Goal: Task Accomplishment & Management: Complete application form

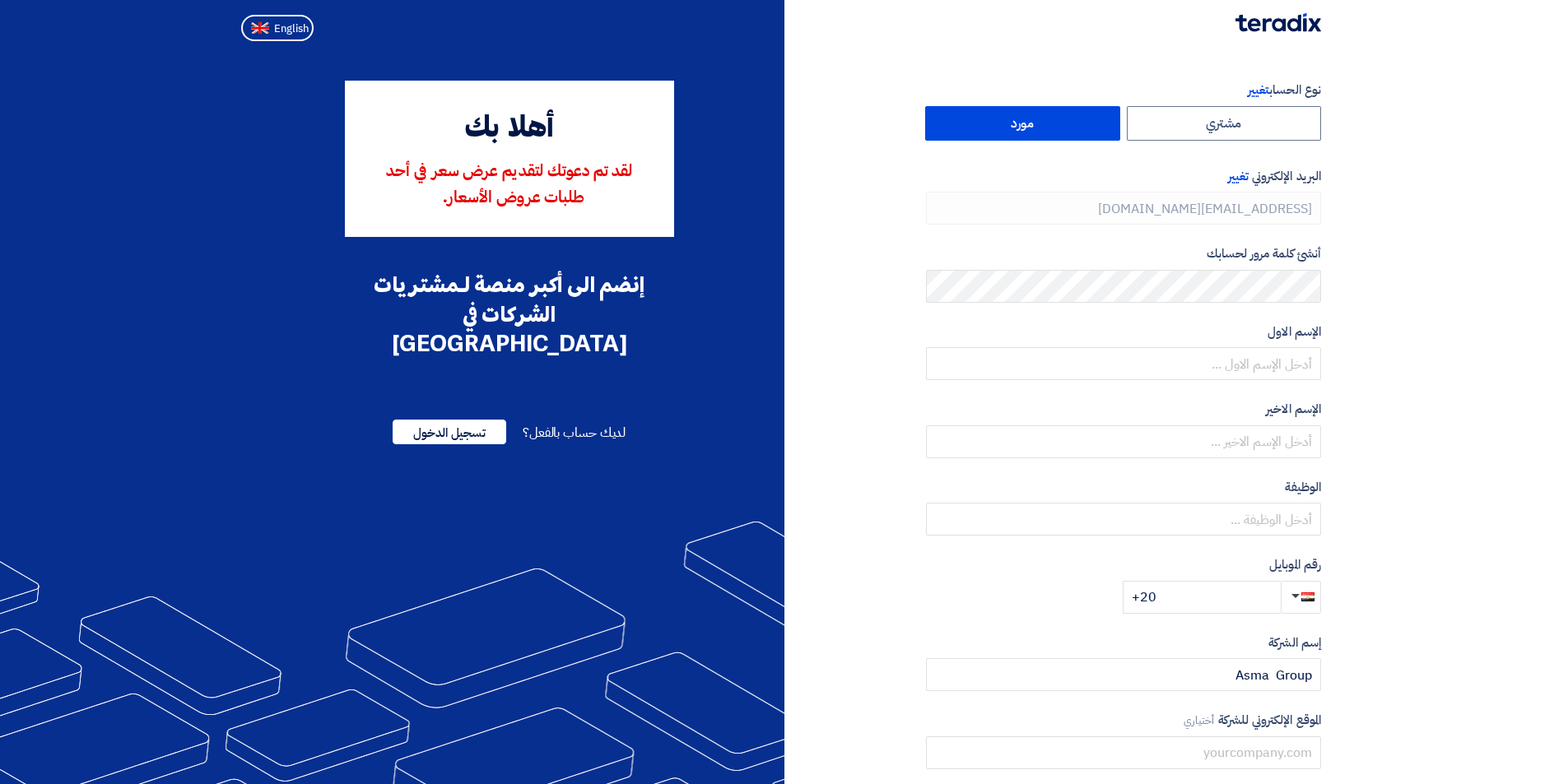
type input "[PHONE_NUMBER]"
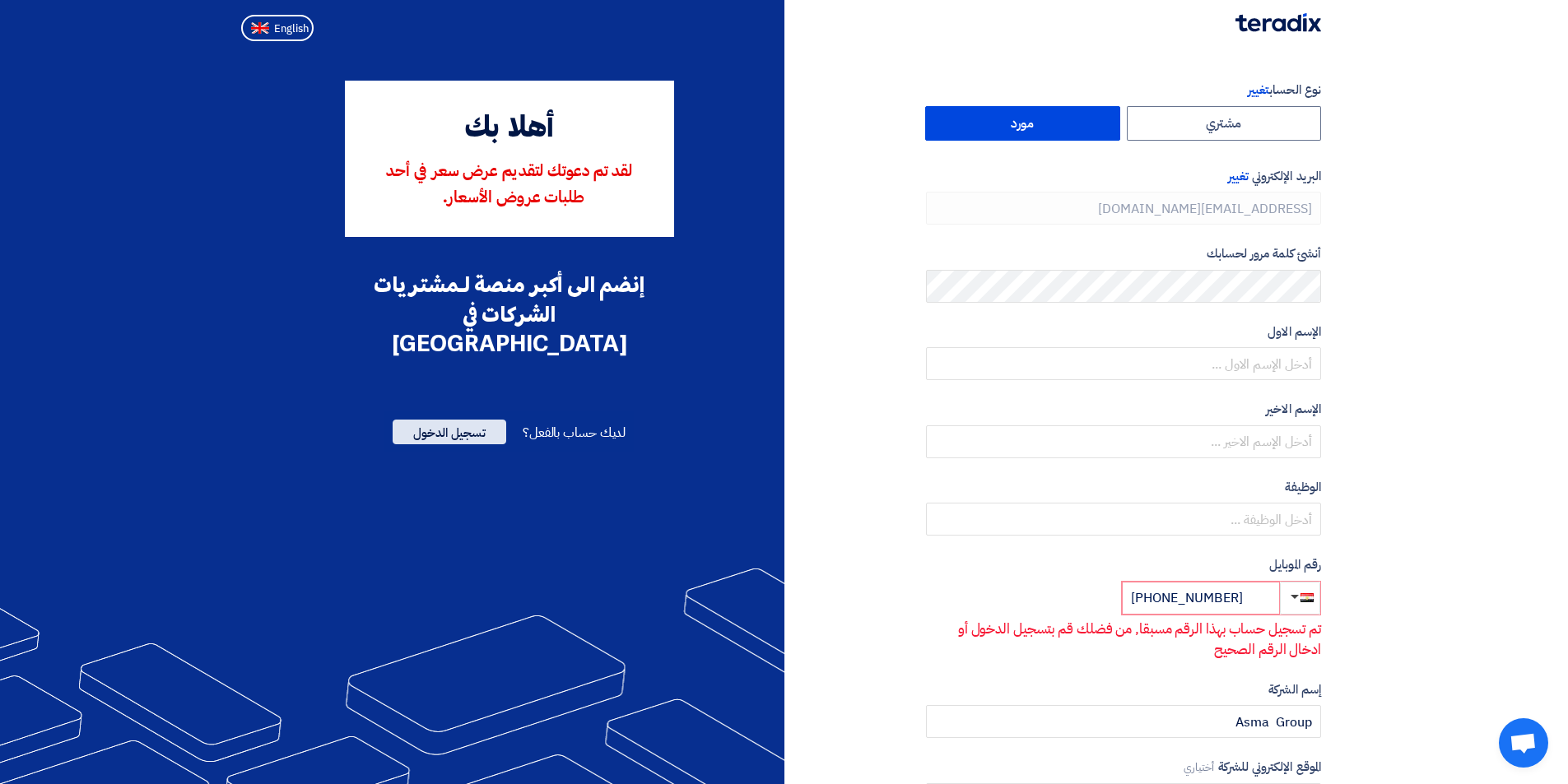
click at [464, 419] on span "تسجيل الدخول" at bounding box center [449, 432] width 114 height 25
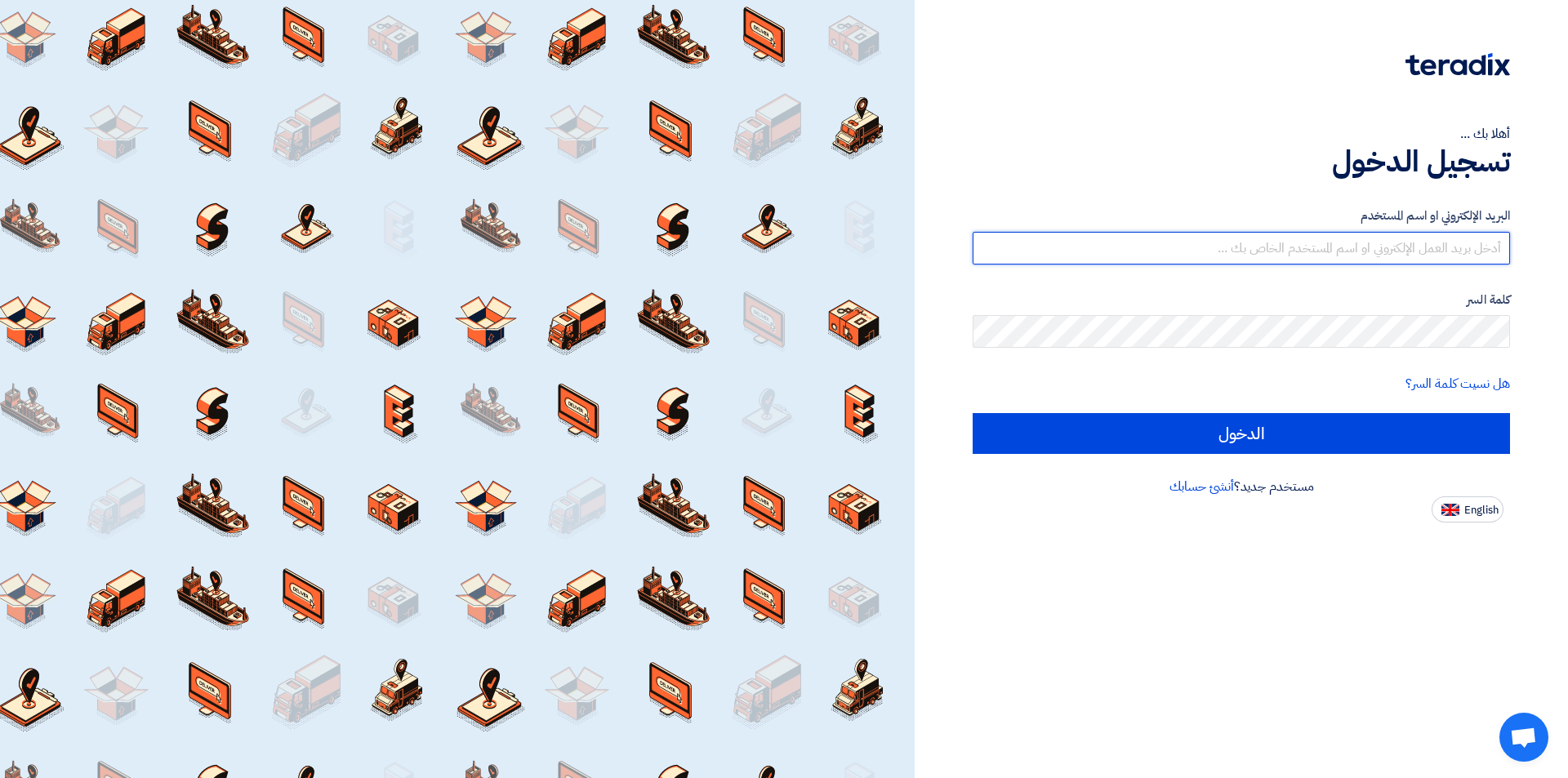
type input "[EMAIL_ADDRESS][DOMAIN_NAME]"
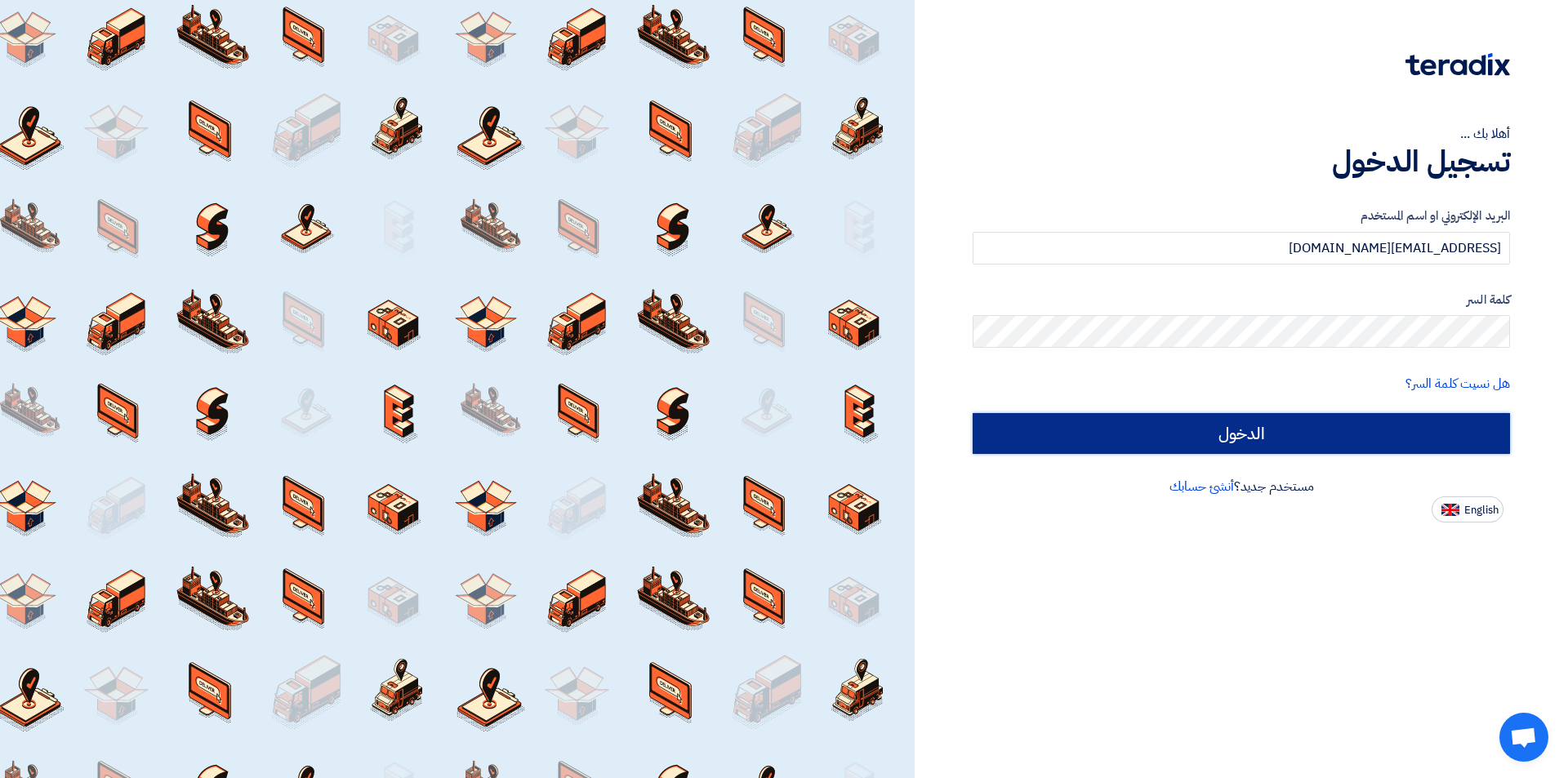
click at [1251, 439] on input "الدخول" at bounding box center [1242, 434] width 538 height 41
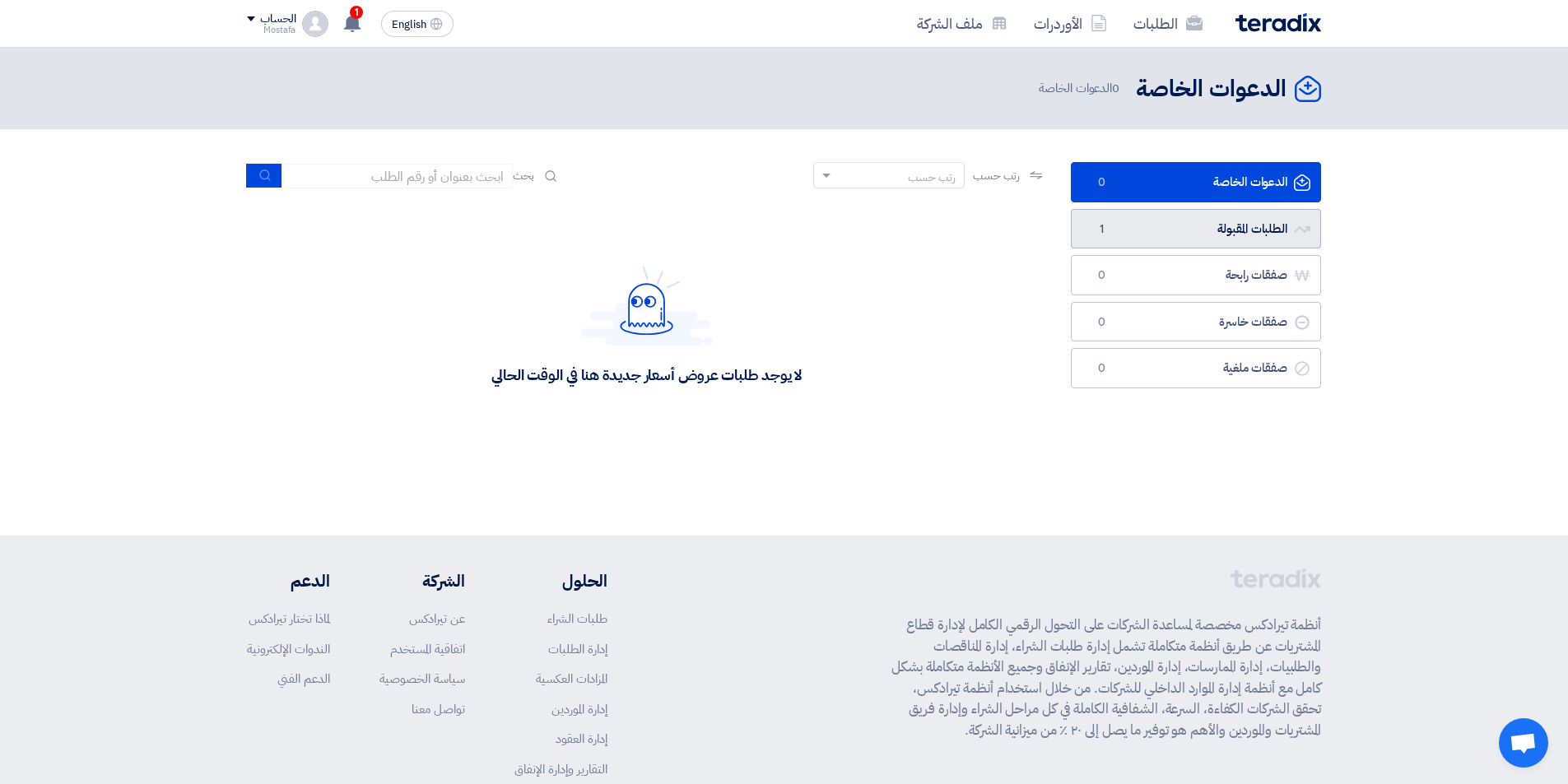
click at [1185, 235] on link "الطلبات المقبولة الطلبات المقبولة 1" at bounding box center [1196, 229] width 250 height 41
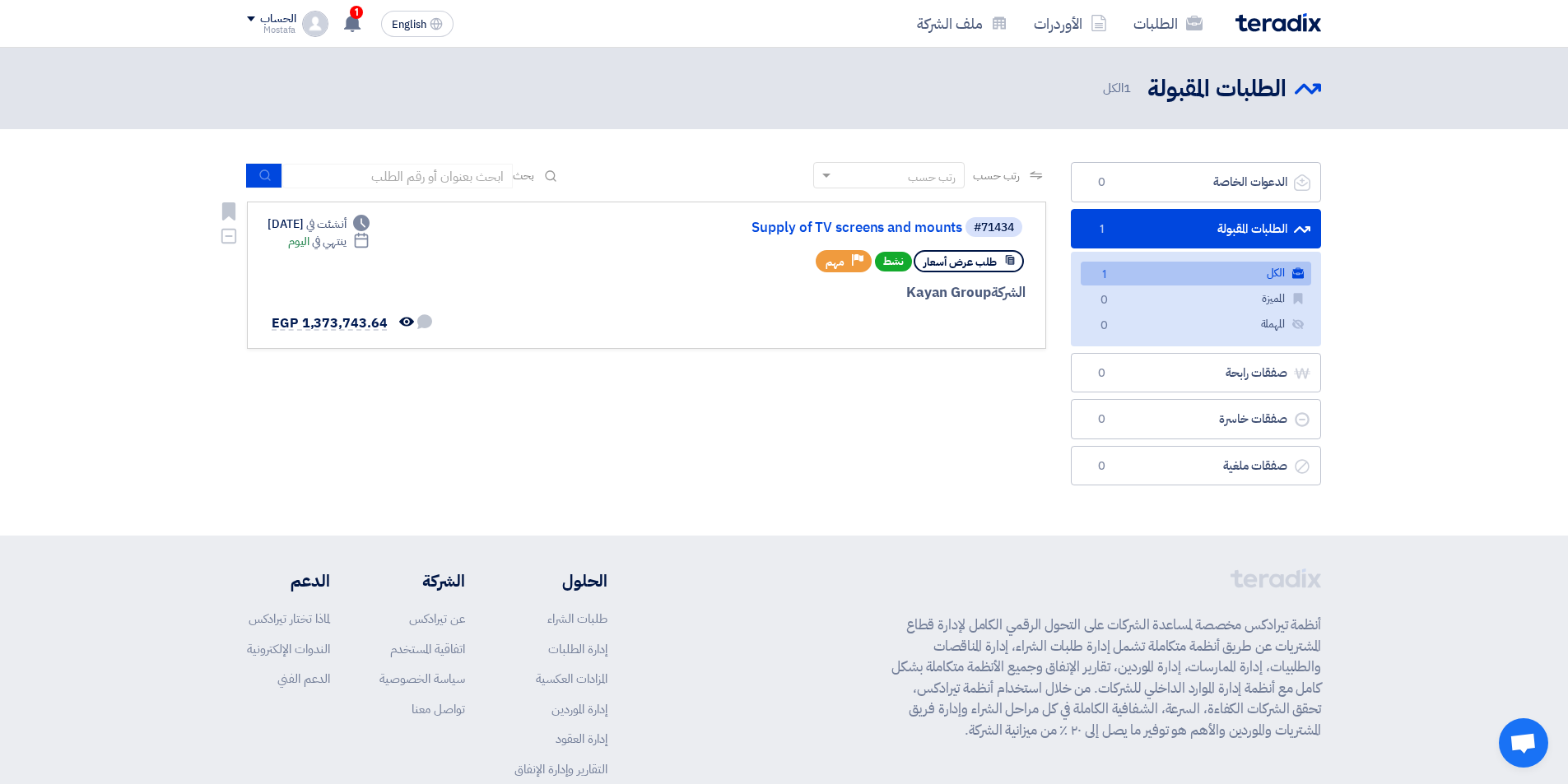
click at [984, 263] on span "طلب عرض أسعار" at bounding box center [960, 262] width 73 height 16
click at [1008, 262] on use at bounding box center [1010, 260] width 9 height 10
click at [1004, 257] on icon at bounding box center [1010, 260] width 12 height 12
click at [1012, 261] on use at bounding box center [1010, 260] width 9 height 10
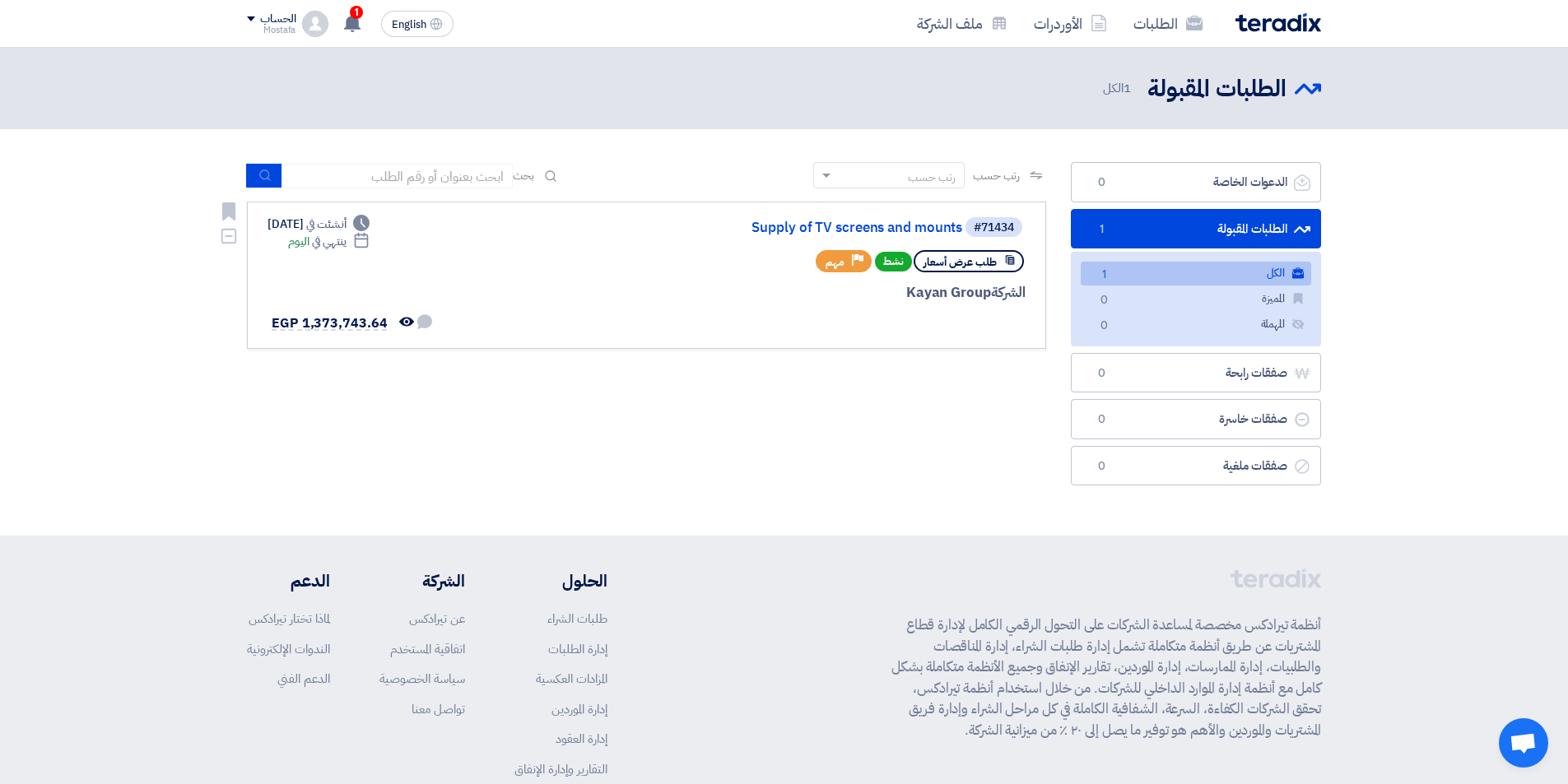
click at [1012, 261] on use at bounding box center [1010, 260] width 9 height 10
click at [1241, 233] on link "الطلبات المقبولة الطلبات المقبولة 1" at bounding box center [1196, 229] width 250 height 41
click at [956, 268] on span "طلب عرض أسعار" at bounding box center [960, 262] width 73 height 16
click at [995, 261] on span "طلب عرض أسعار" at bounding box center [960, 262] width 73 height 16
click at [1012, 262] on icon at bounding box center [1010, 260] width 12 height 12
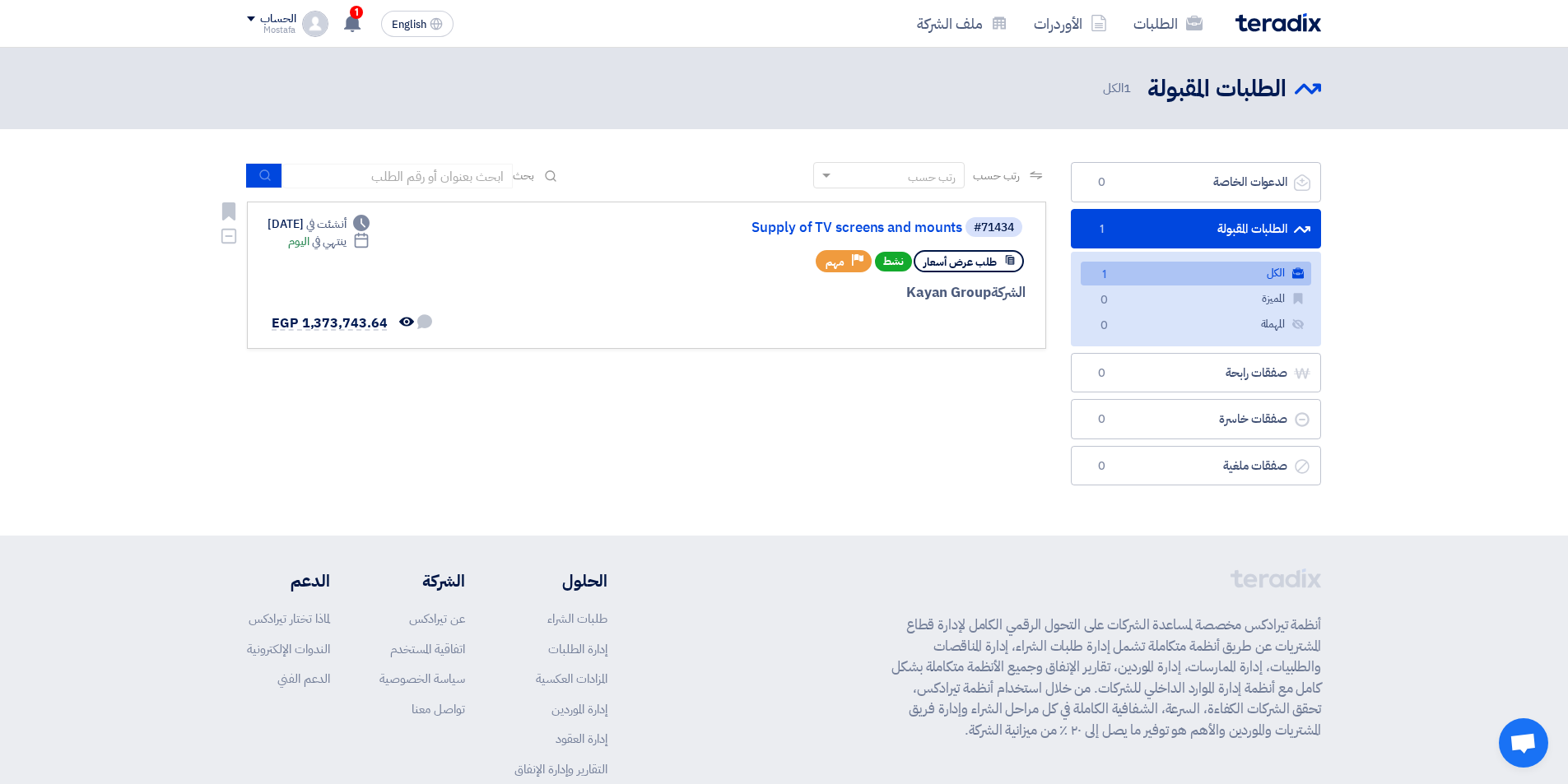
click at [947, 264] on span "طلب عرض أسعار" at bounding box center [960, 262] width 73 height 16
click at [995, 264] on span "طلب عرض أسعار" at bounding box center [960, 262] width 73 height 16
click at [896, 257] on span "نشط" at bounding box center [893, 262] width 37 height 20
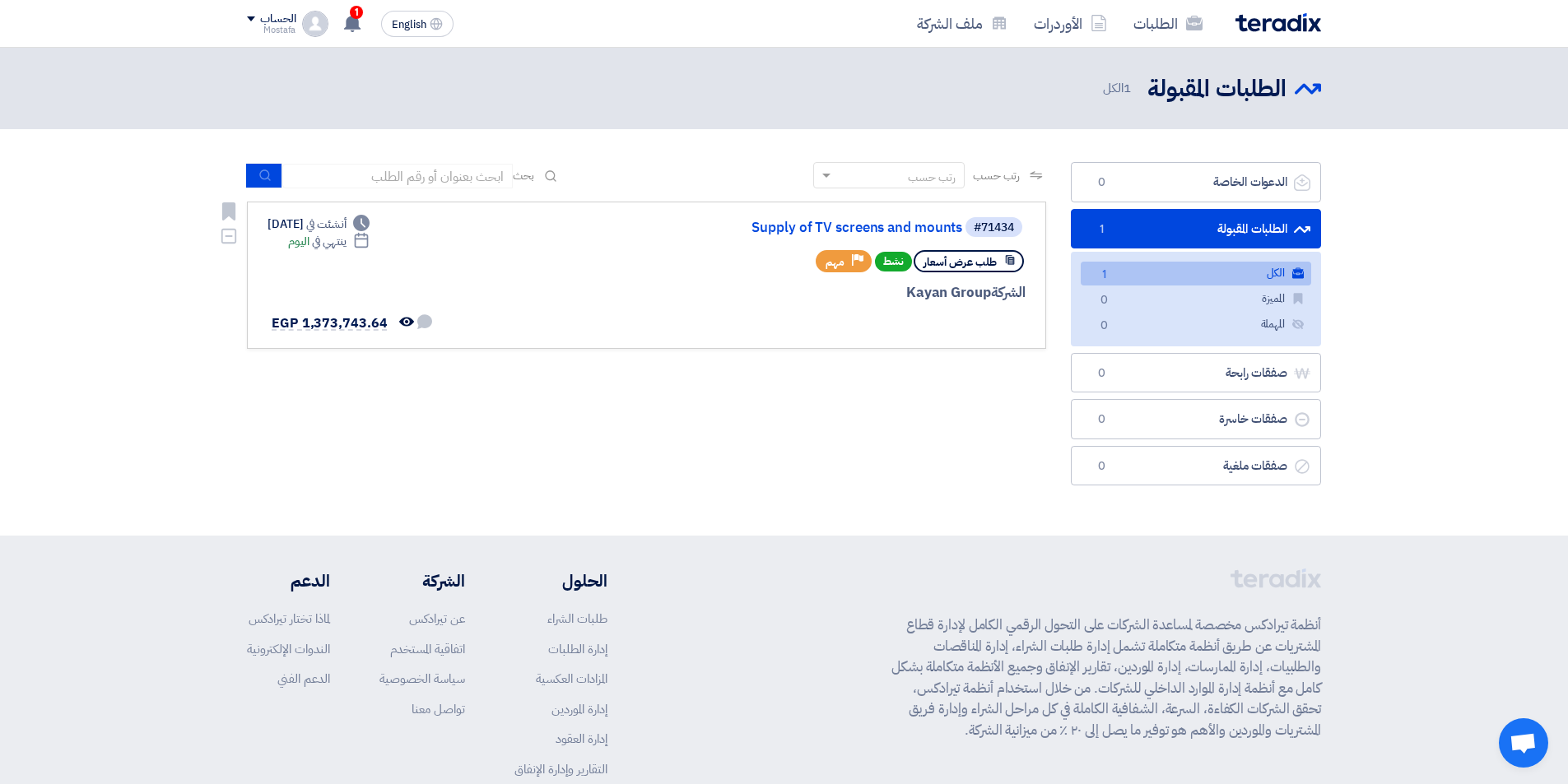
click at [833, 265] on span "مهم" at bounding box center [834, 262] width 19 height 16
click at [794, 281] on div "#71434 Supply of TV screens and mounts طلب عرض أسعار نشط Priority مهم الشركة Ka…" at bounding box center [828, 276] width 396 height 120
click at [900, 260] on span "نشط" at bounding box center [893, 262] width 37 height 20
click at [877, 262] on span "نشط" at bounding box center [893, 262] width 37 height 20
click at [858, 228] on link "Supply of TV screens and mounts" at bounding box center [798, 228] width 329 height 15
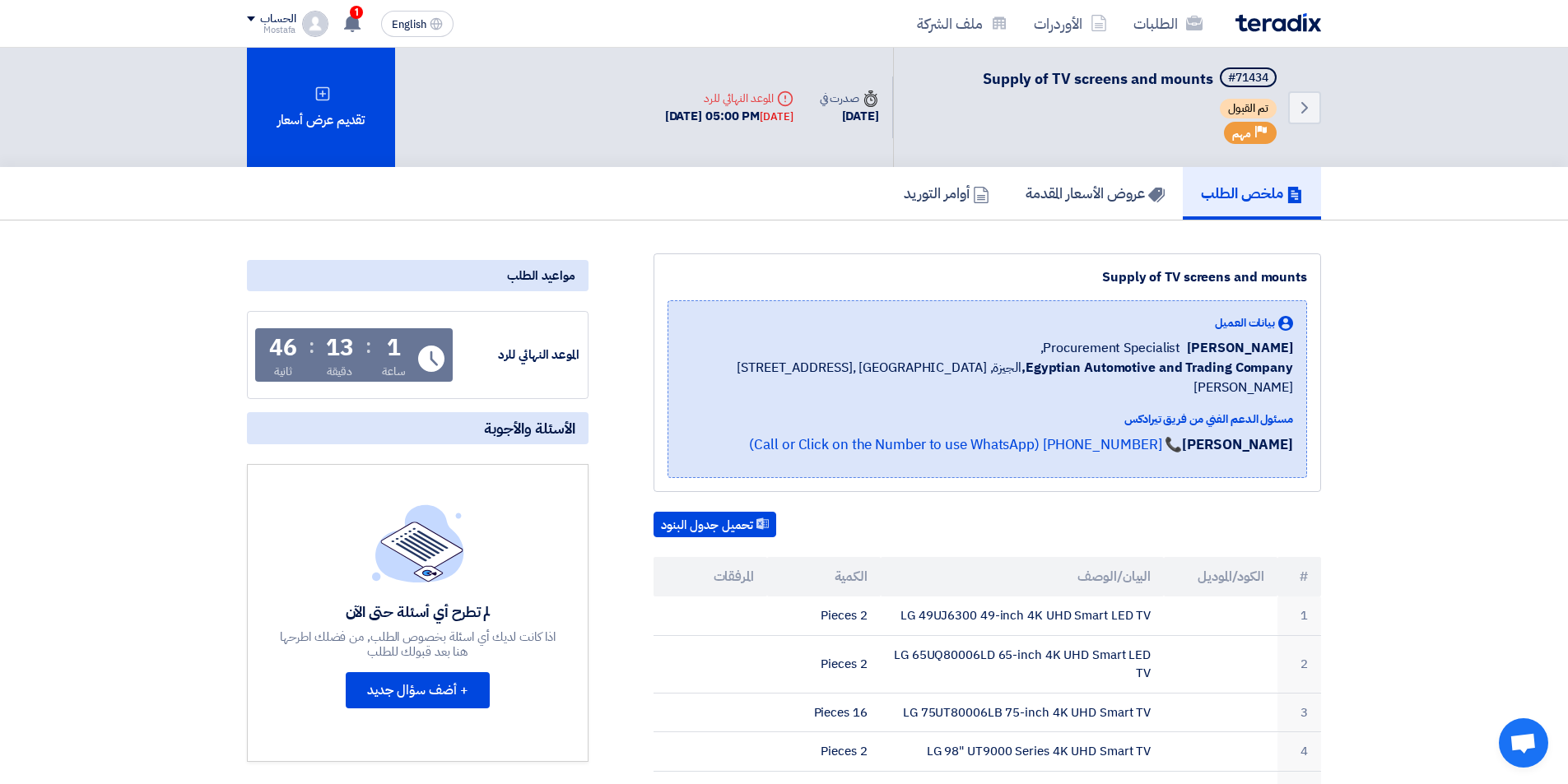
drag, startPoint x: 1256, startPoint y: 241, endPoint x: 87, endPoint y: 339, distance: 1173.1
drag, startPoint x: 87, startPoint y: 341, endPoint x: 164, endPoint y: 299, distance: 87.7
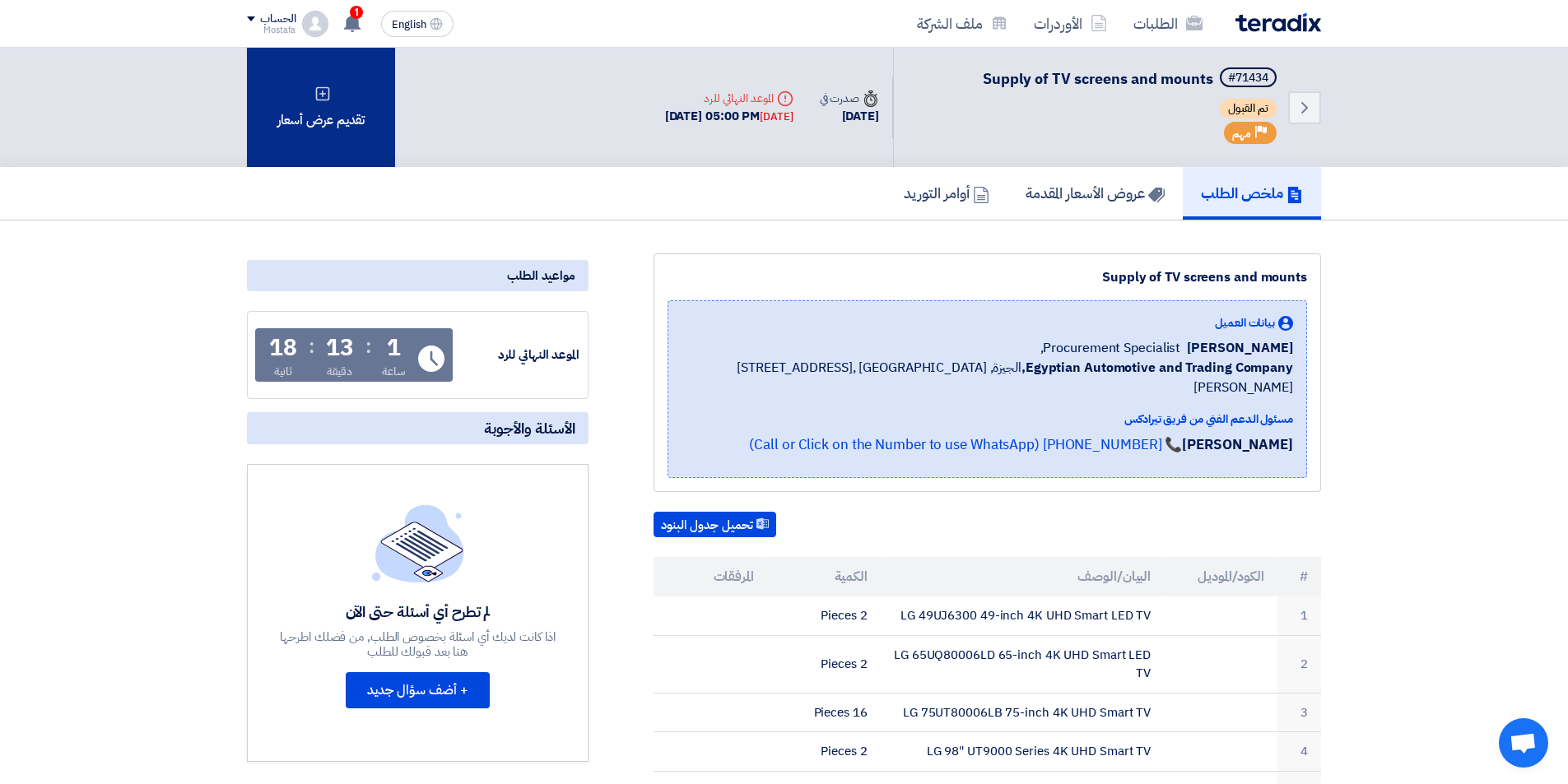
click at [322, 97] on icon at bounding box center [322, 94] width 17 height 17
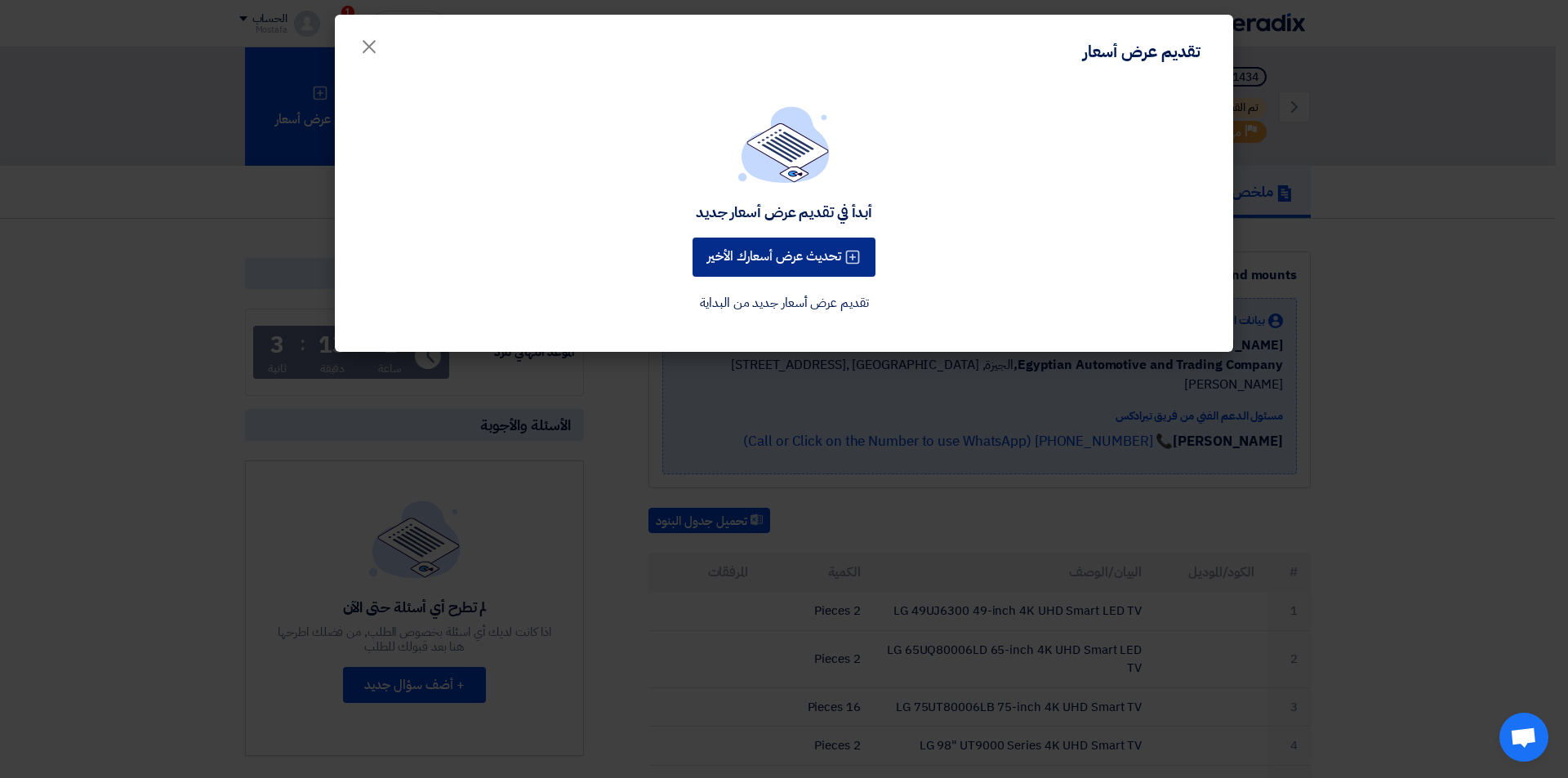
click at [852, 255] on icon at bounding box center [852, 257] width 16 height 16
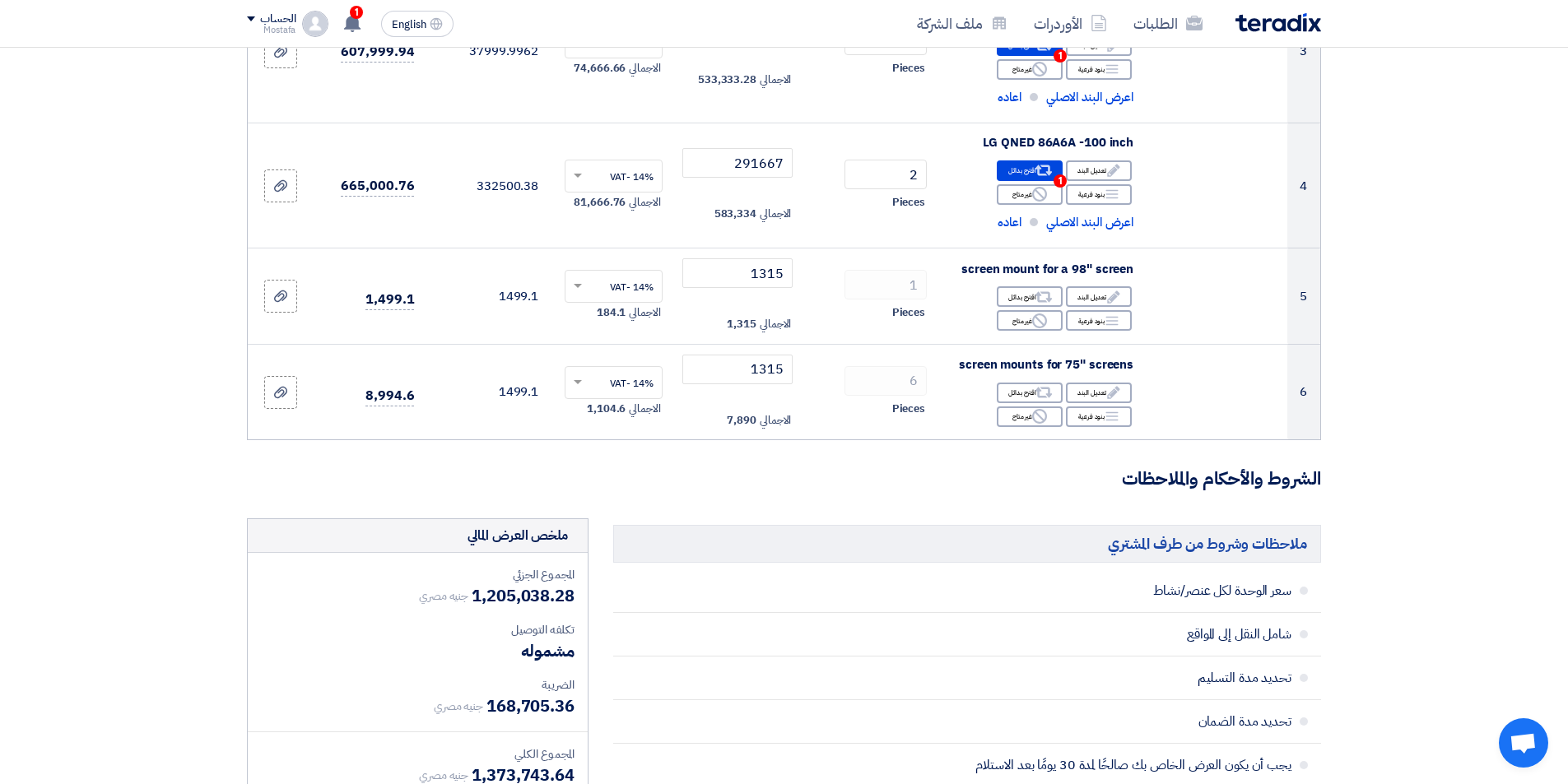
scroll to position [600, 0]
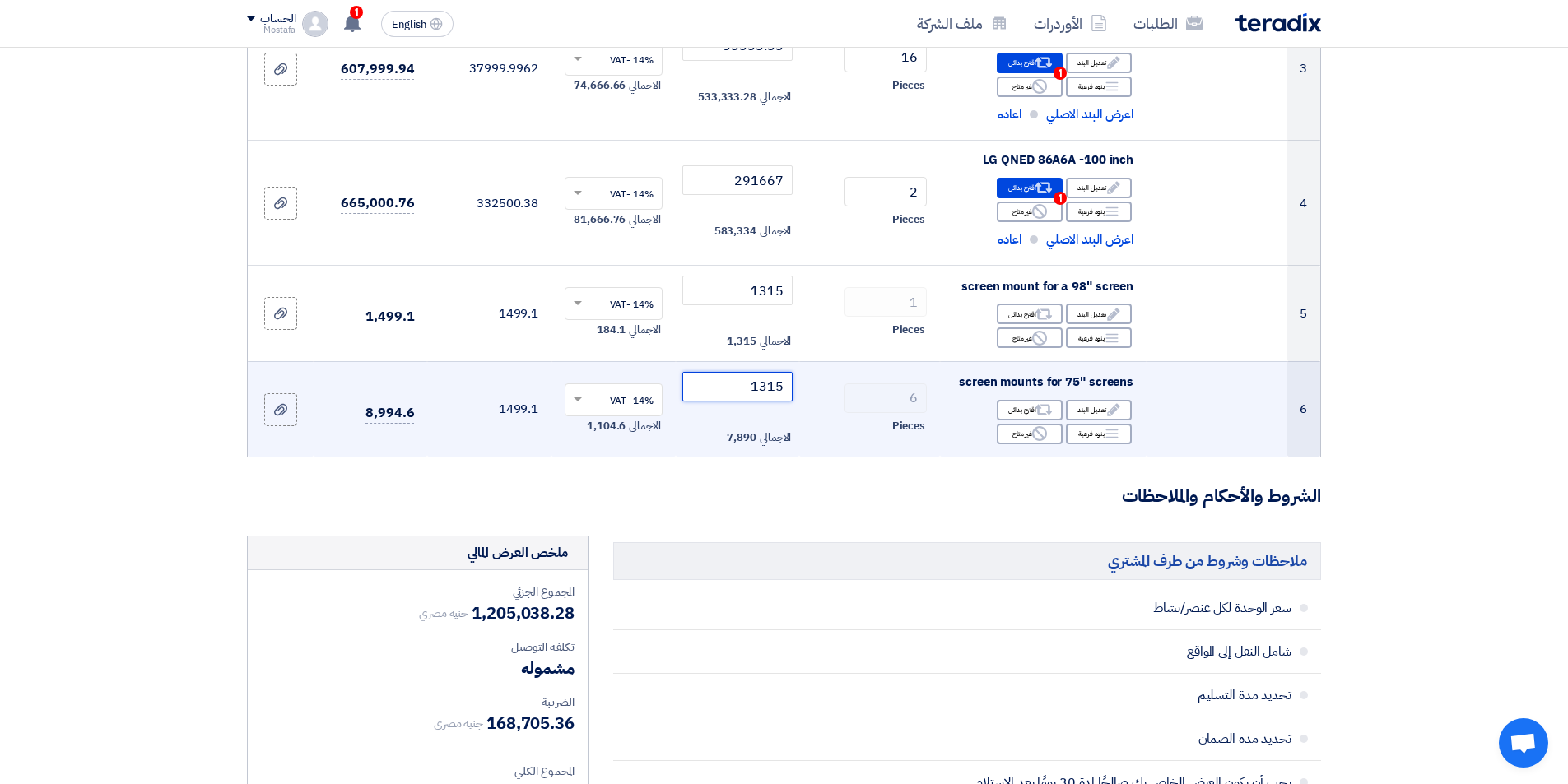
click at [750, 394] on input "1315" at bounding box center [738, 387] width 111 height 30
click at [782, 394] on input "1315" at bounding box center [738, 387] width 111 height 30
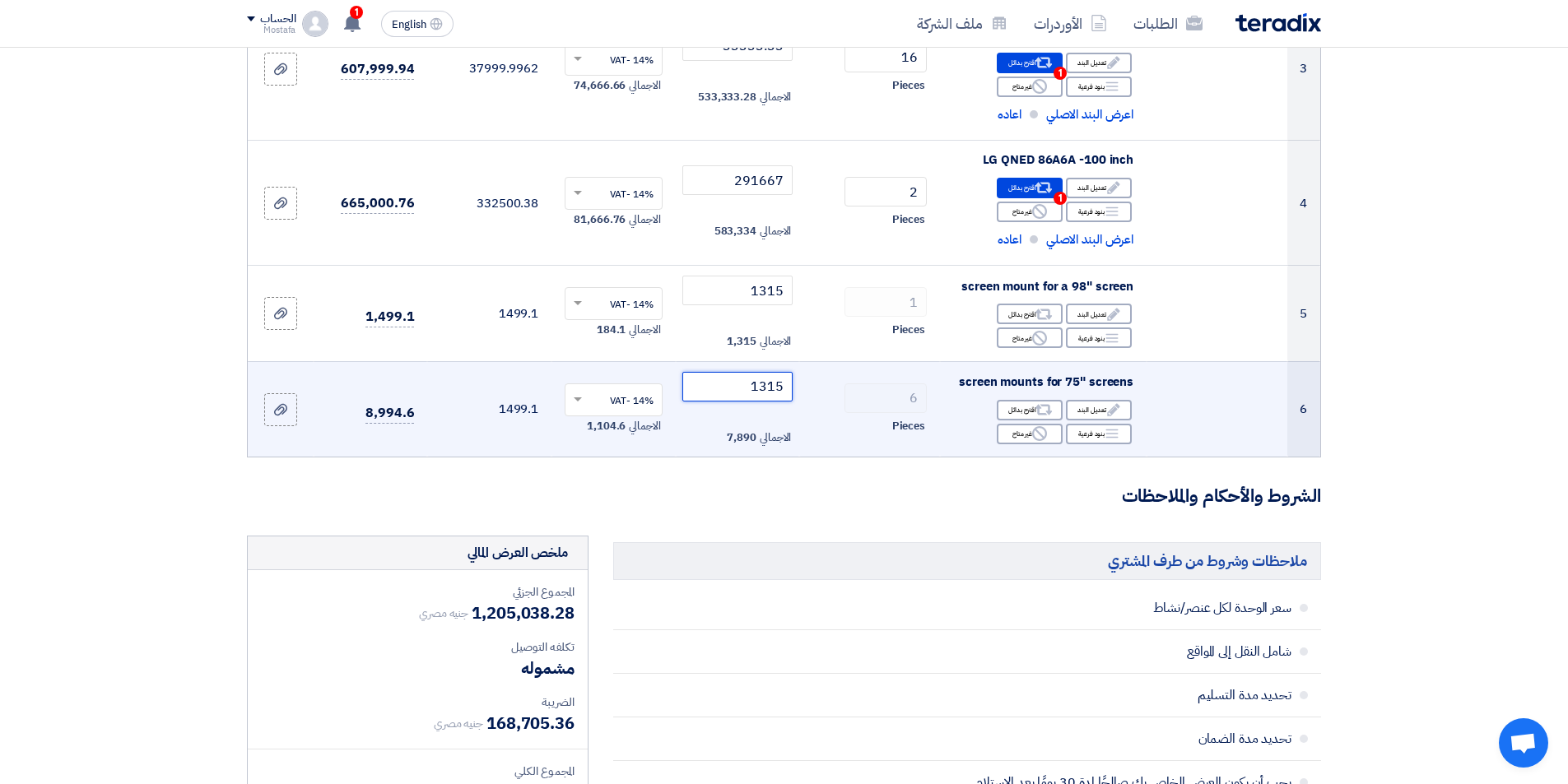
click at [782, 394] on input "1315" at bounding box center [738, 387] width 111 height 30
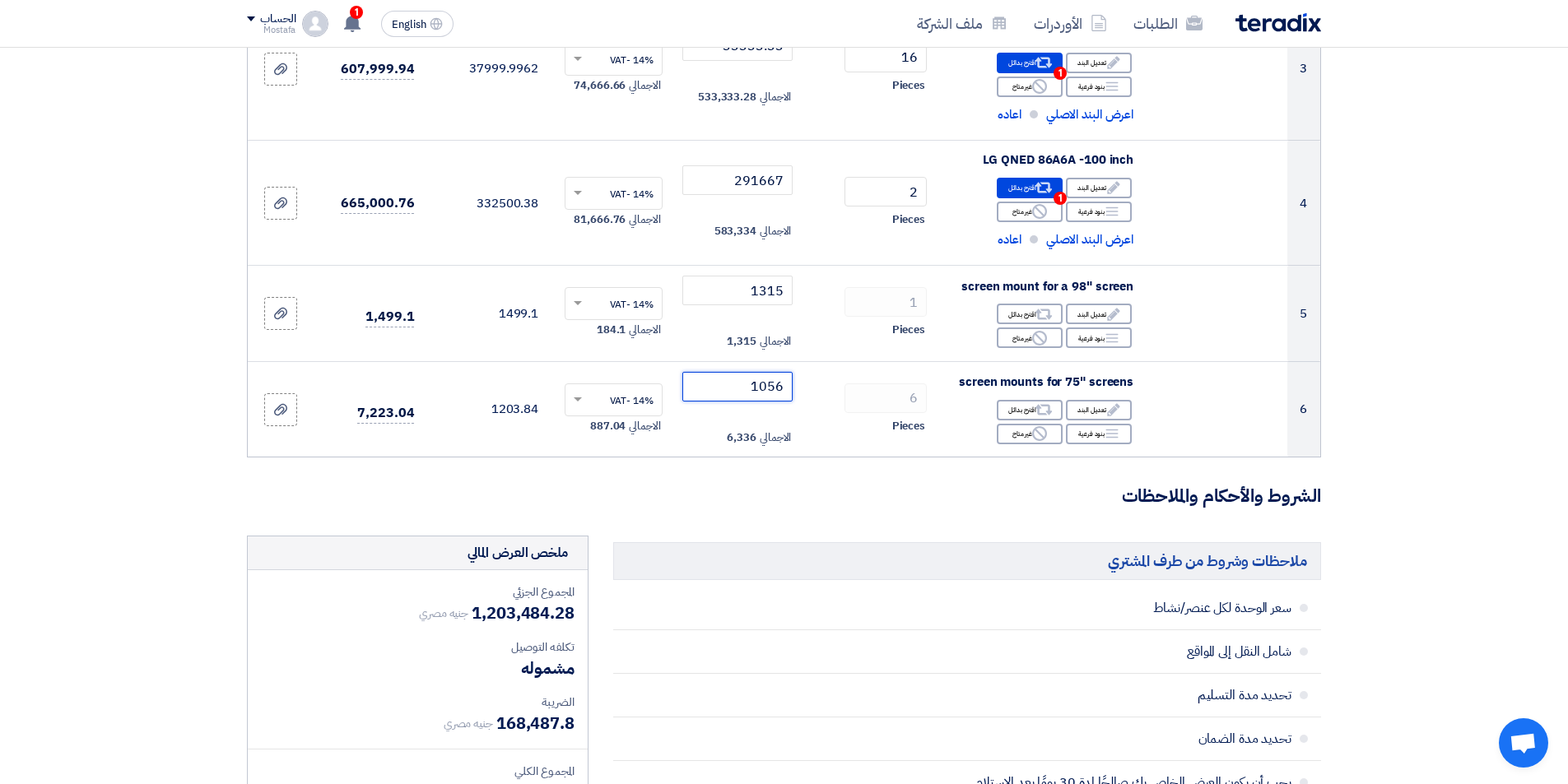
type input "1056"
click at [744, 479] on form "تفاصيل الطلب # الكود/الموديل البيان/الوصف الكمية/العدد سعر الوحدة (EGP) الضرائب…" at bounding box center [784, 580] width 1074 height 1989
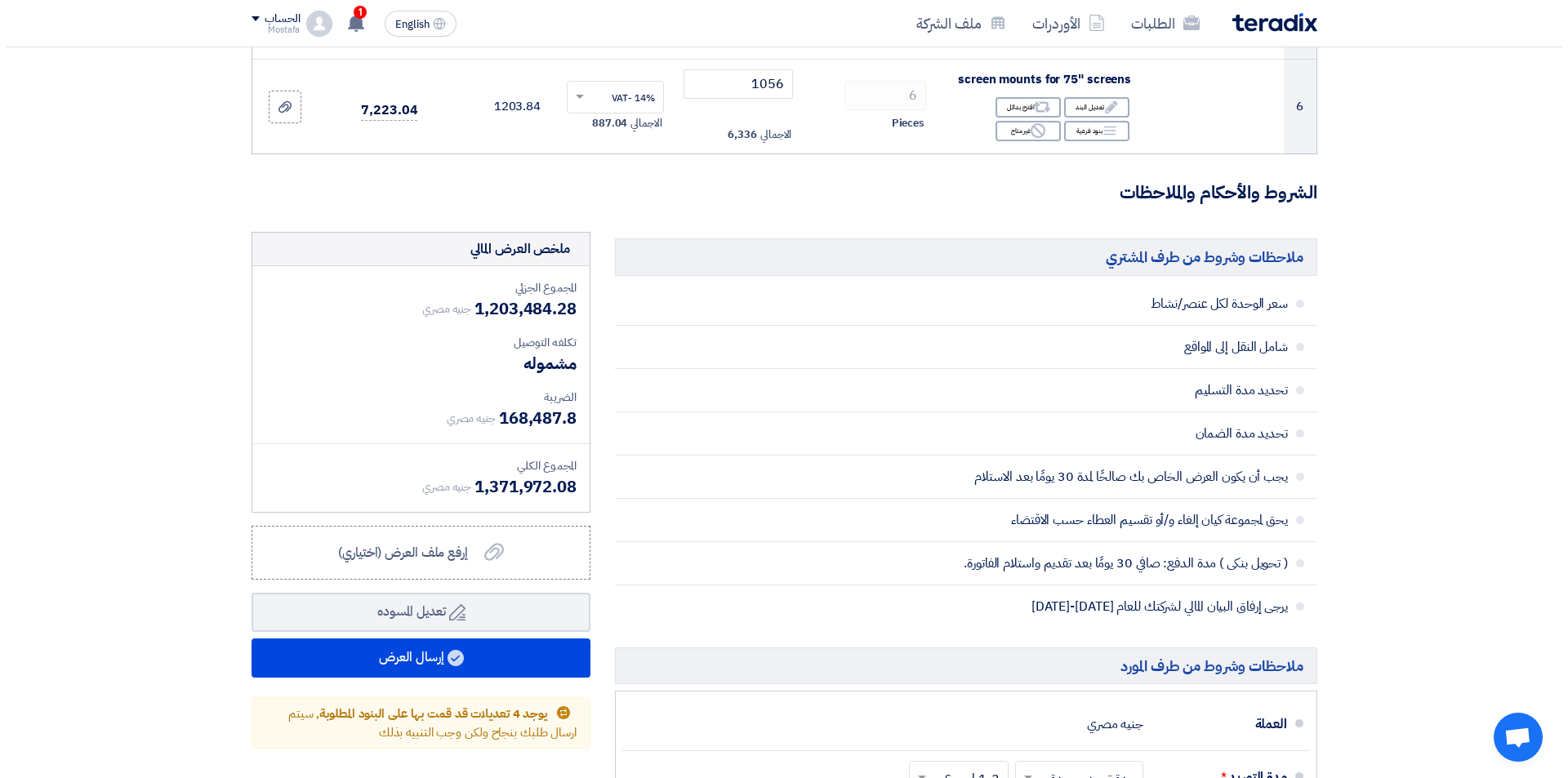
scroll to position [901, 0]
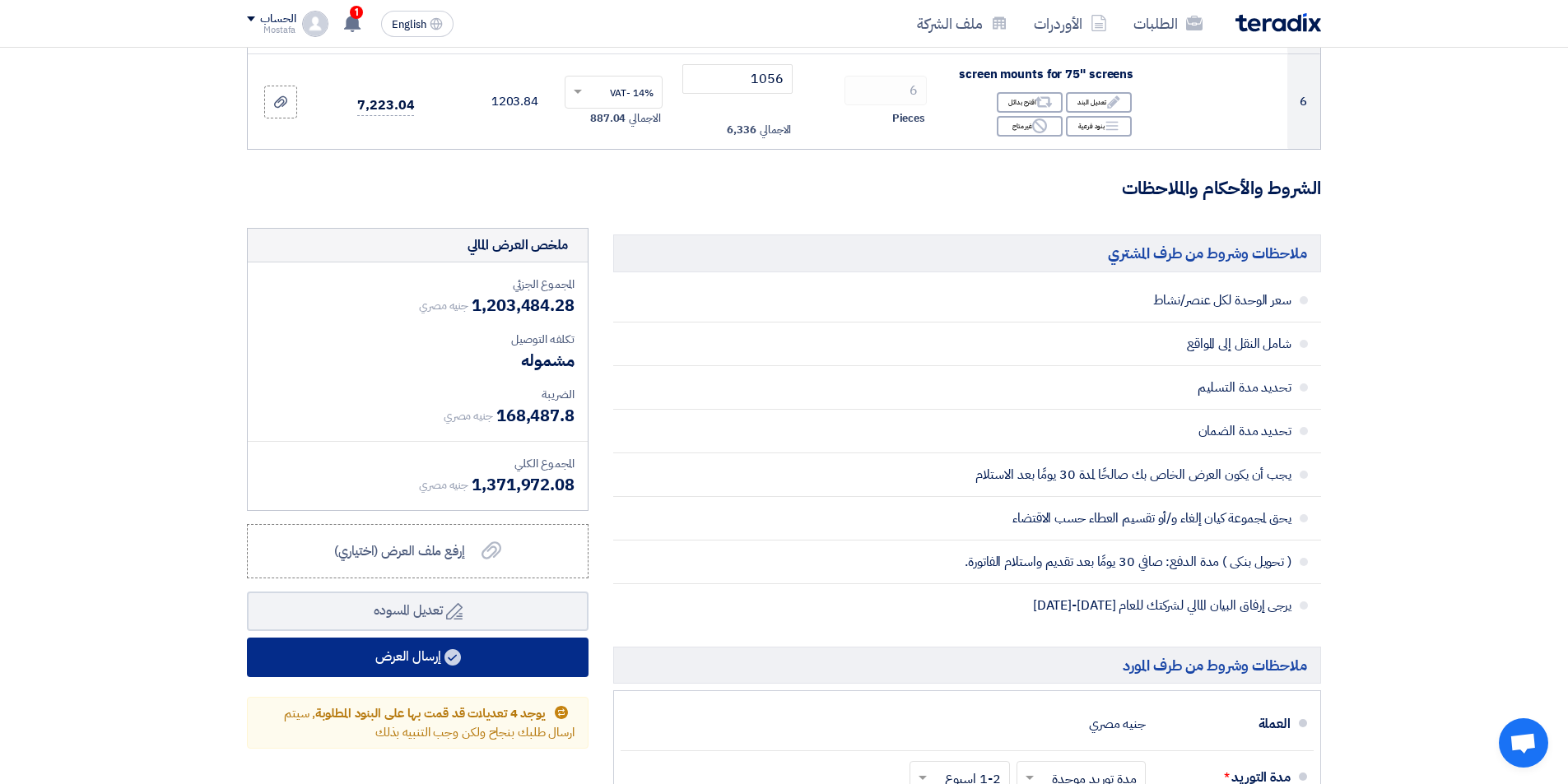
click at [434, 658] on button "إرسال العرض" at bounding box center [417, 658] width 342 height 40
